Goal: Task Accomplishment & Management: Complete application form

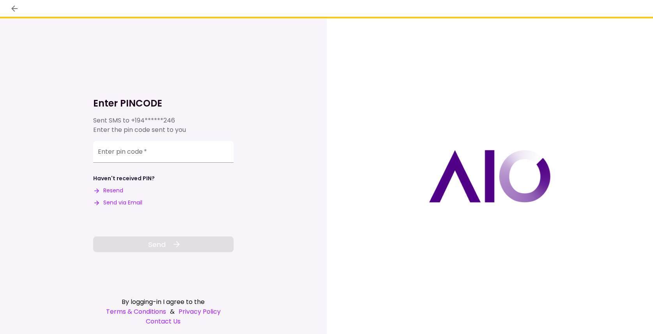
click at [109, 154] on input "Enter pin code   *" at bounding box center [163, 152] width 140 height 22
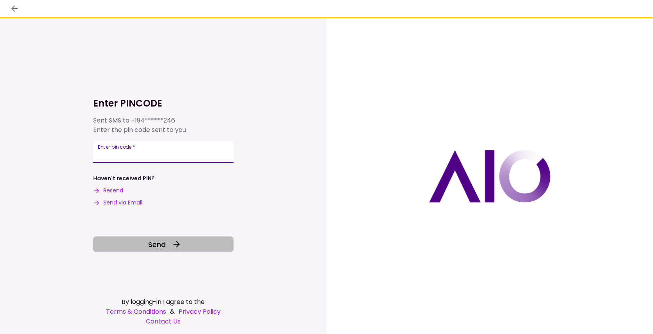
type input "******"
click at [192, 248] on button "Send" at bounding box center [163, 244] width 140 height 16
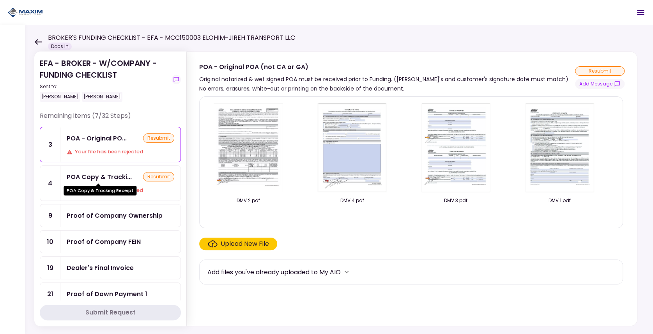
click at [104, 178] on div "POA Copy & Tracki..." at bounding box center [99, 177] width 65 height 10
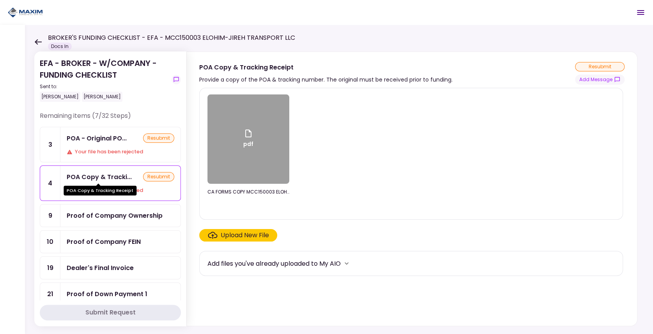
click at [104, 178] on div "POA Copy & Tracki..." at bounding box center [99, 177] width 65 height 10
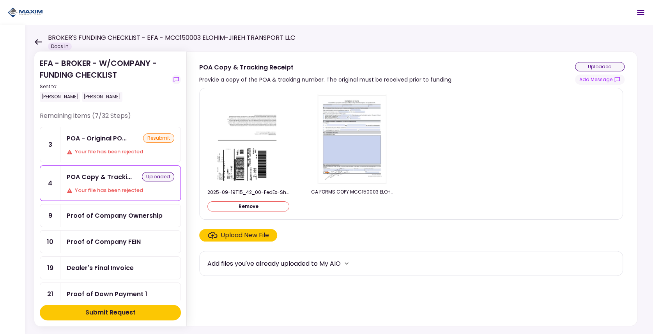
click at [77, 220] on div "Proof of Company Ownership" at bounding box center [120, 215] width 120 height 22
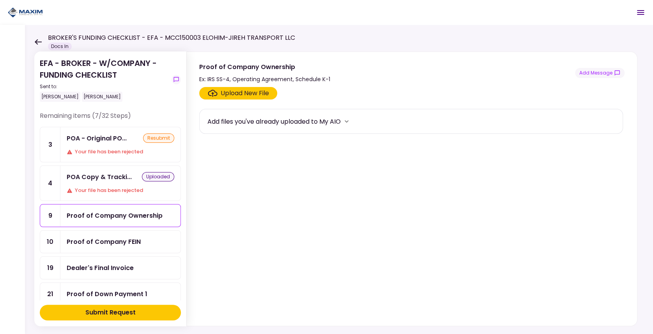
click at [78, 239] on div "Proof of Company FEIN" at bounding box center [104, 242] width 74 height 10
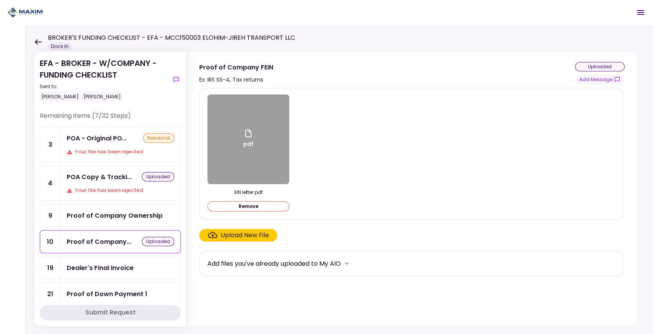
click at [97, 264] on ul "3 POA - Original PO... resubmit Your file has been rejected 4 POA Copy & Tracki…" at bounding box center [110, 229] width 141 height 205
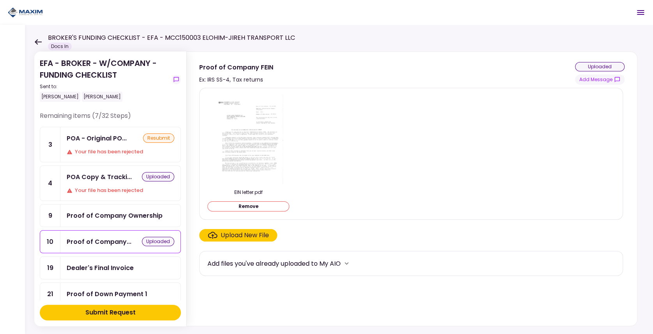
click at [89, 263] on div "Dealer's Final Invoice" at bounding box center [100, 268] width 67 height 10
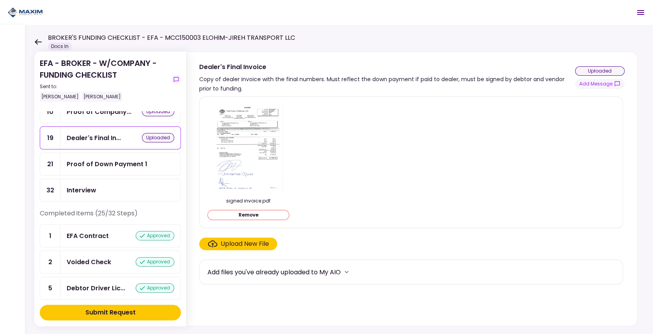
scroll to position [52, 0]
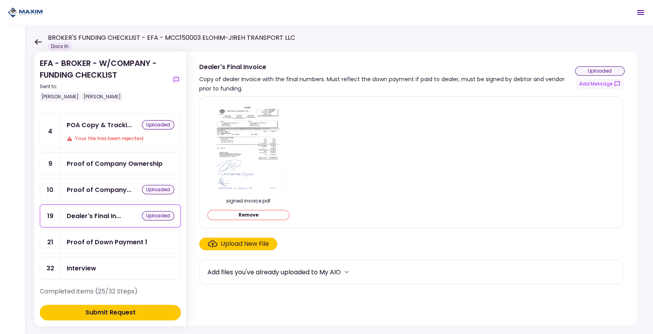
click at [94, 161] on div "Proof of Company Ownership" at bounding box center [115, 164] width 96 height 10
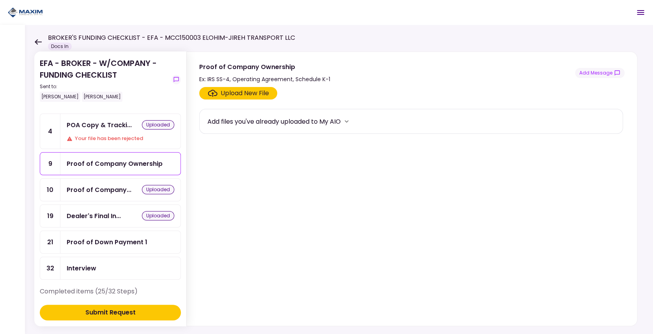
click at [147, 312] on button "Submit Request" at bounding box center [110, 312] width 141 height 16
